Goal: Check status: Check status

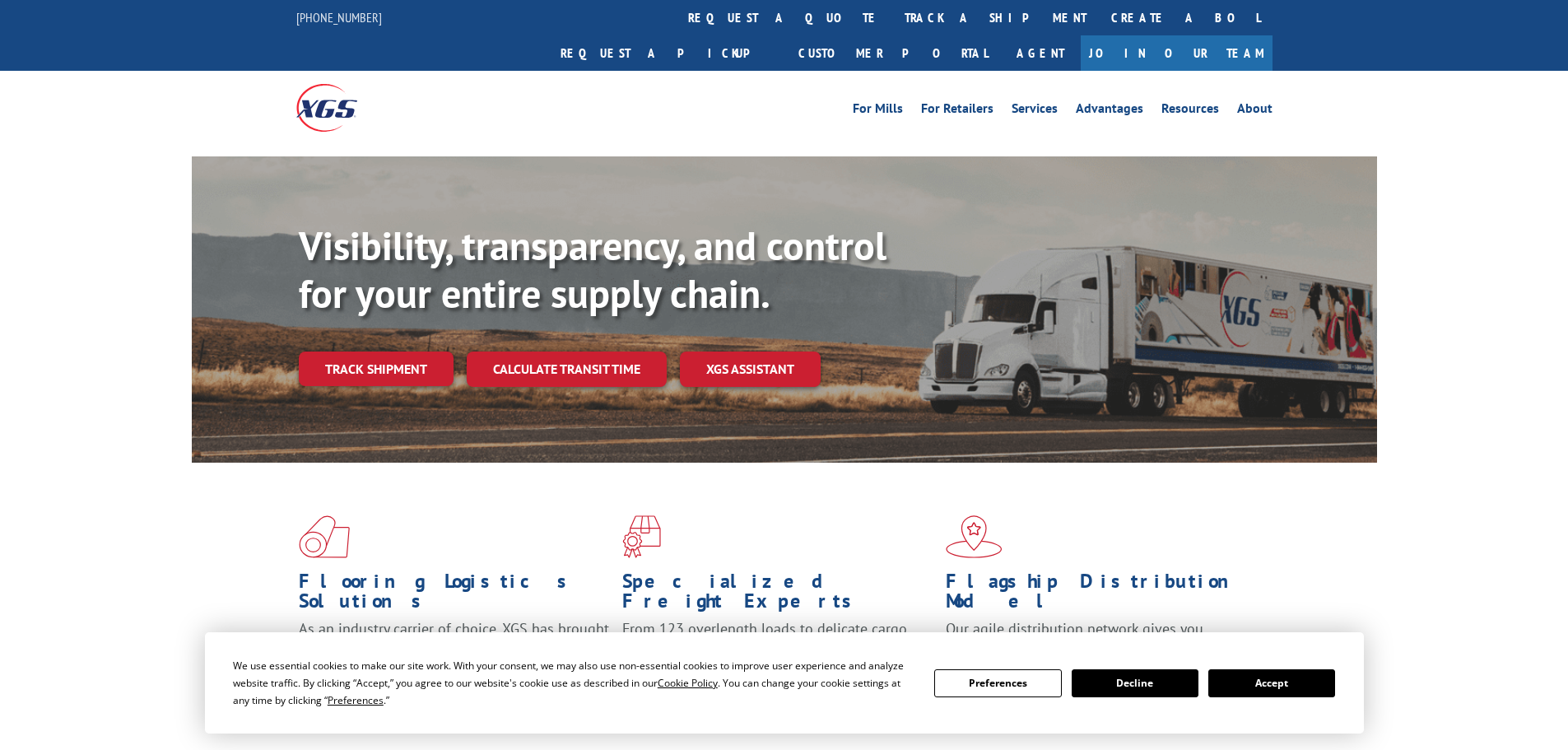
click at [1304, 688] on button "Accept" at bounding box center [1271, 683] width 127 height 28
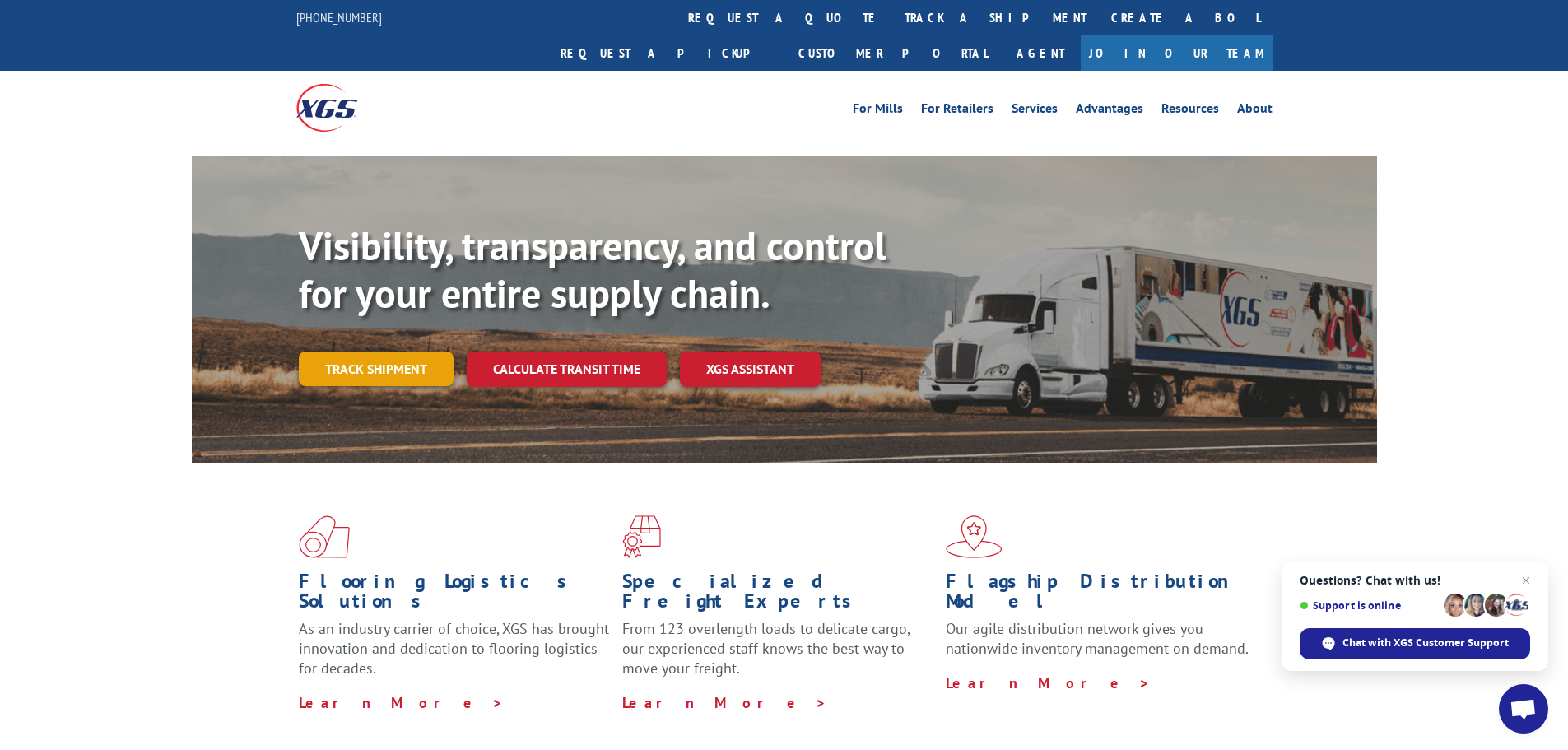
click at [338, 352] on link "Track shipment" at bounding box center [376, 369] width 154 height 35
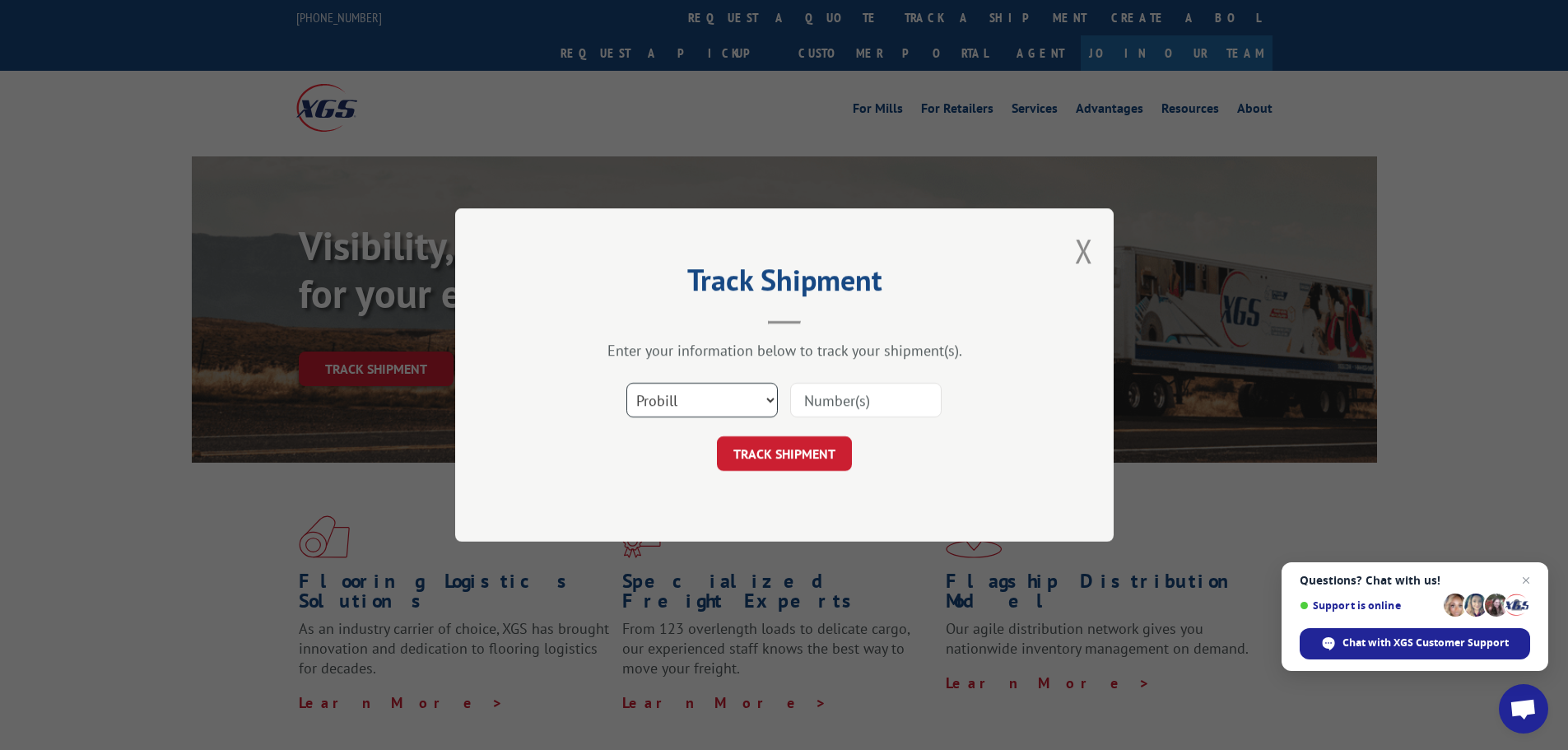
click at [729, 395] on select "Select category... Probill BOL PO" at bounding box center [702, 399] width 151 height 35
select select "po"
click at [627, 382] on select "Select category... Probill BOL PO" at bounding box center [702, 399] width 151 height 35
drag, startPoint x: 818, startPoint y: 418, endPoint x: 824, endPoint y: 394, distance: 24.7
click at [818, 416] on div at bounding box center [866, 399] width 151 height 38
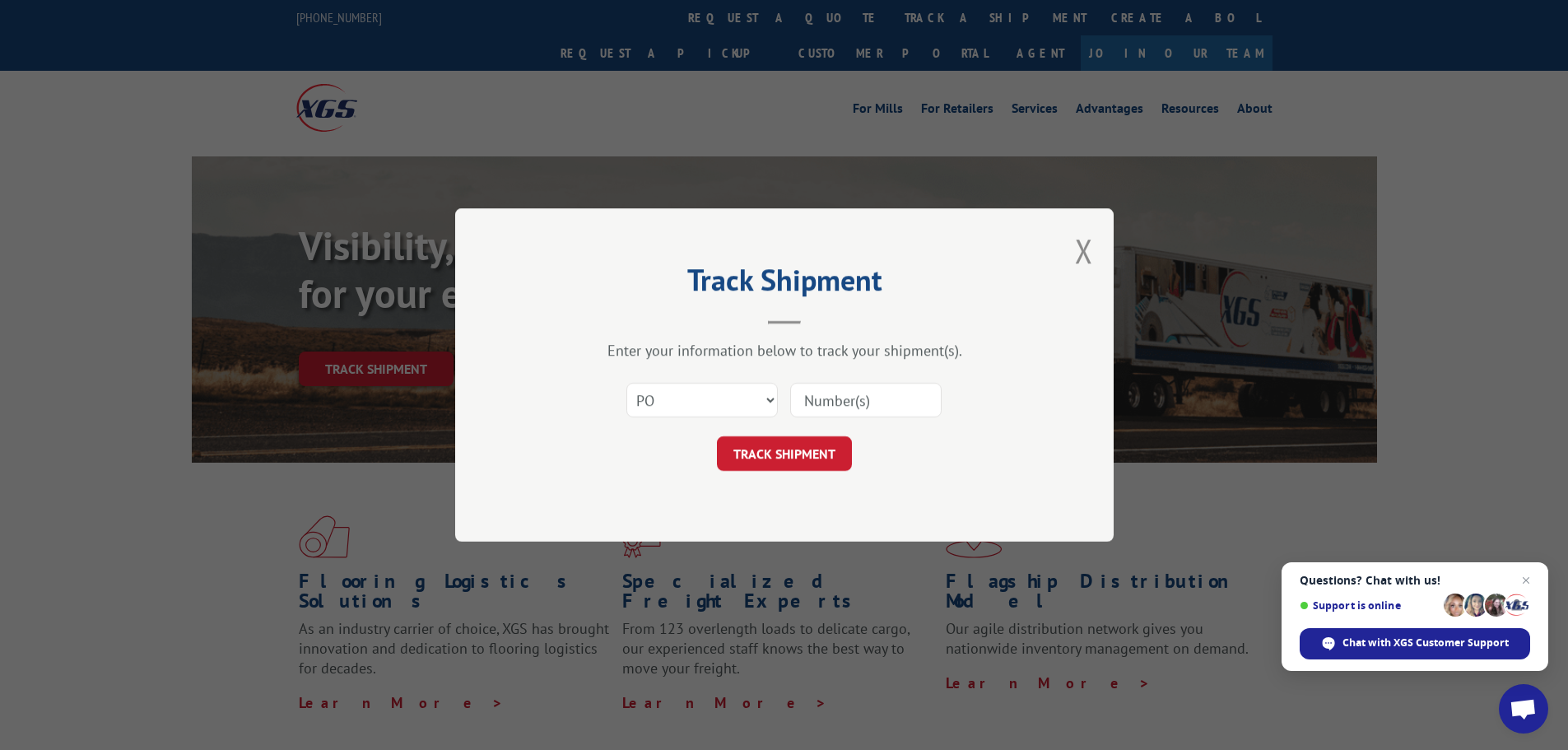
click at [825, 394] on input at bounding box center [866, 399] width 151 height 35
paste input "46509948"
type input "46509948"
click at [813, 458] on button "TRACK SHIPMENT" at bounding box center [783, 453] width 134 height 35
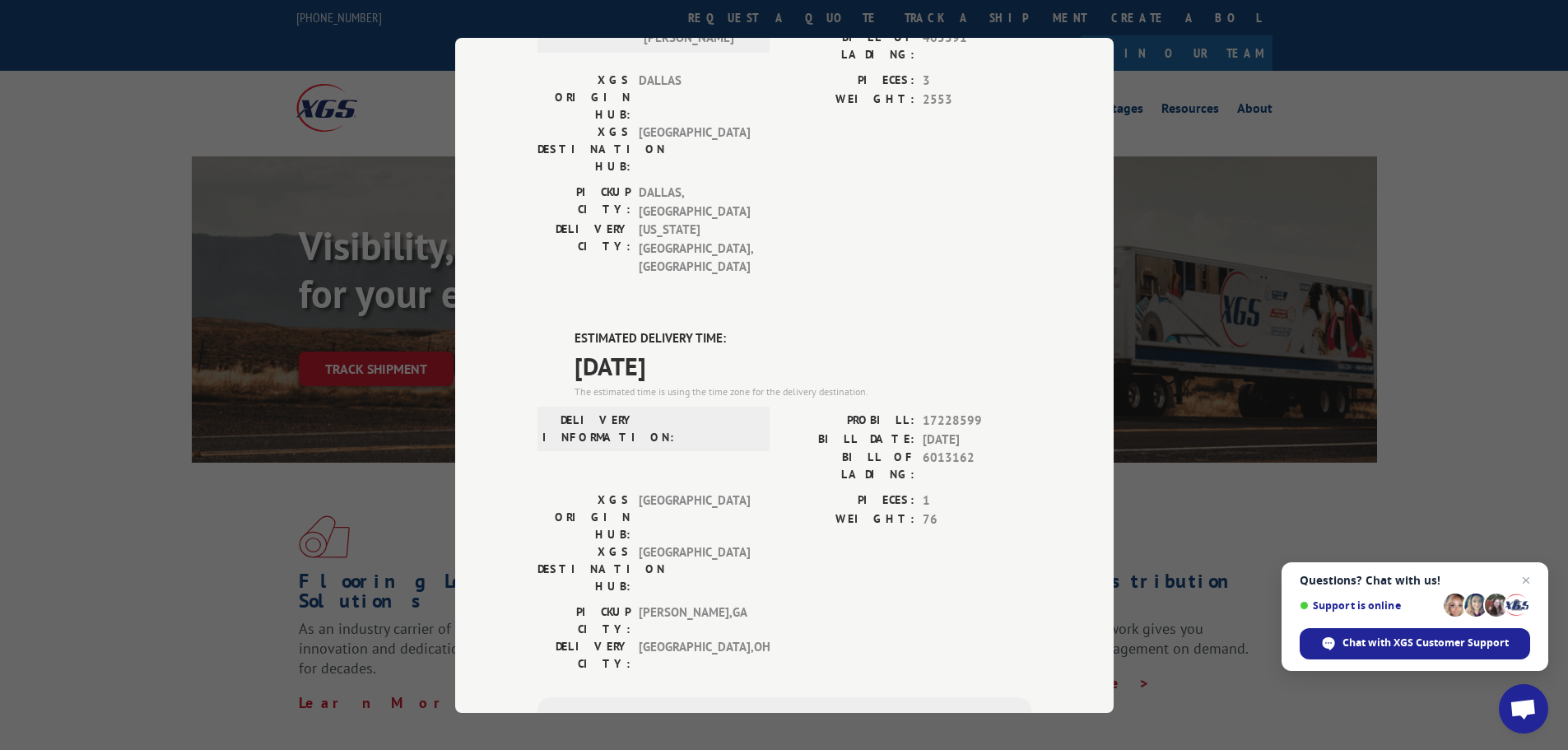
scroll to position [247, 0]
